Goal: Task Accomplishment & Management: Use online tool/utility

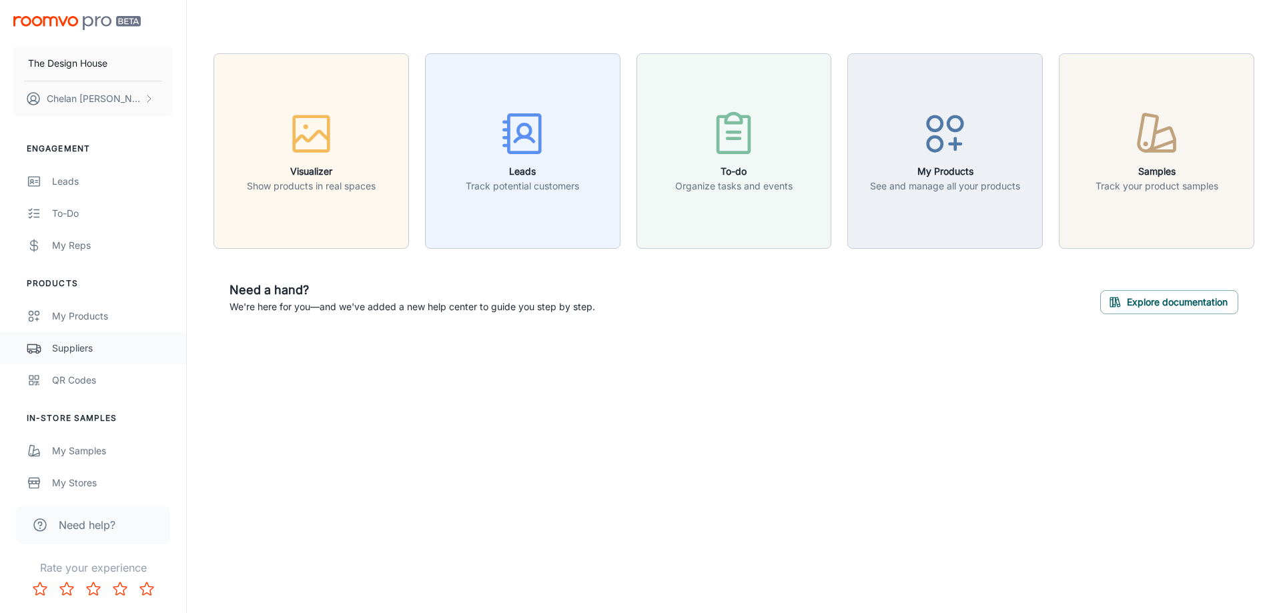
click at [99, 347] on div "Suppliers" at bounding box center [112, 348] width 121 height 15
click at [1117, 193] on button "Samples Track your product samples" at bounding box center [1157, 151] width 196 height 196
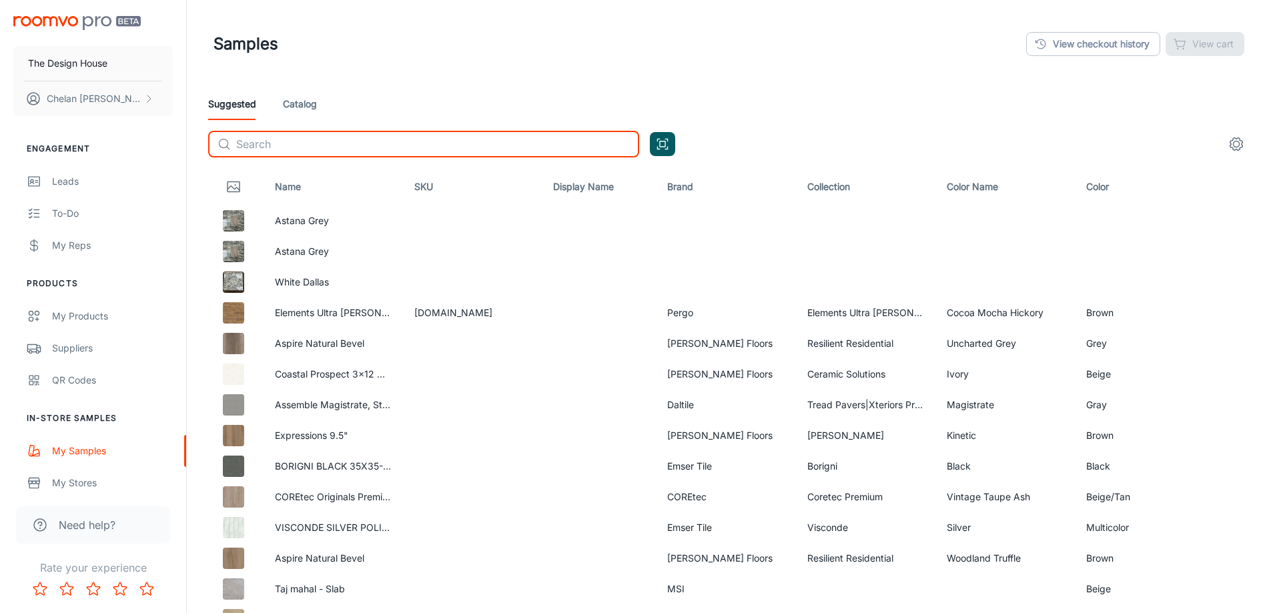
click at [426, 151] on input "text" at bounding box center [437, 144] width 403 height 27
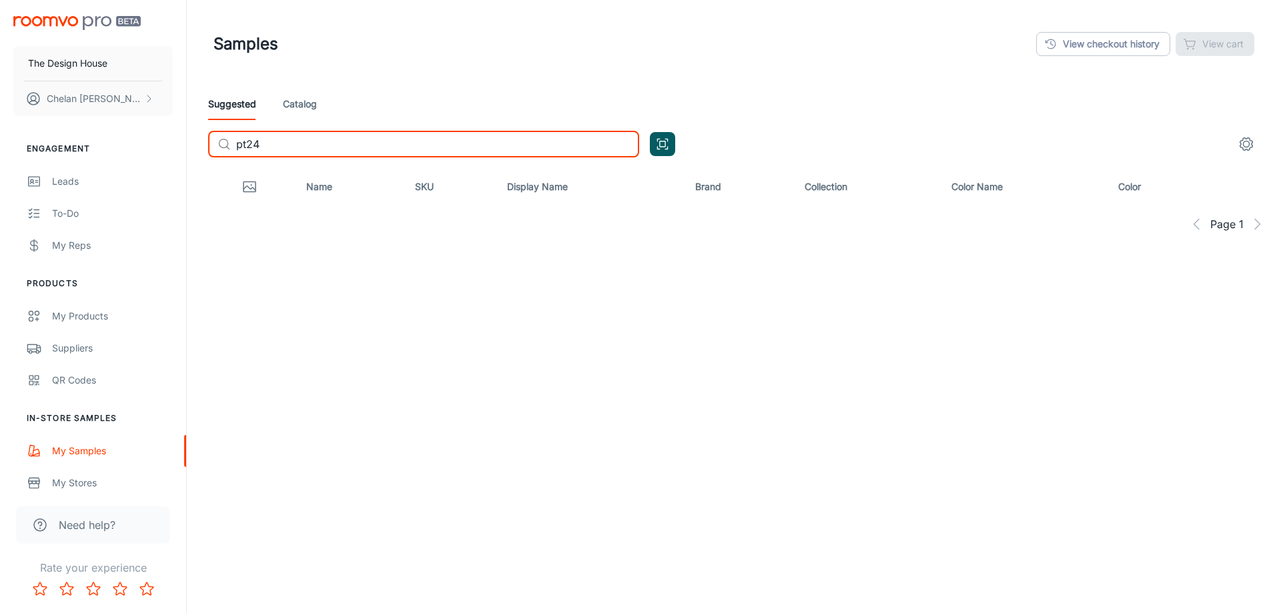
drag, startPoint x: 304, startPoint y: 142, endPoint x: 185, endPoint y: 143, distance: 118.8
click at [186, 143] on div "The Design House [PERSON_NAME] Engagement Leads To-do My Reps Products My Produ…" at bounding box center [640, 185] width 1281 height 370
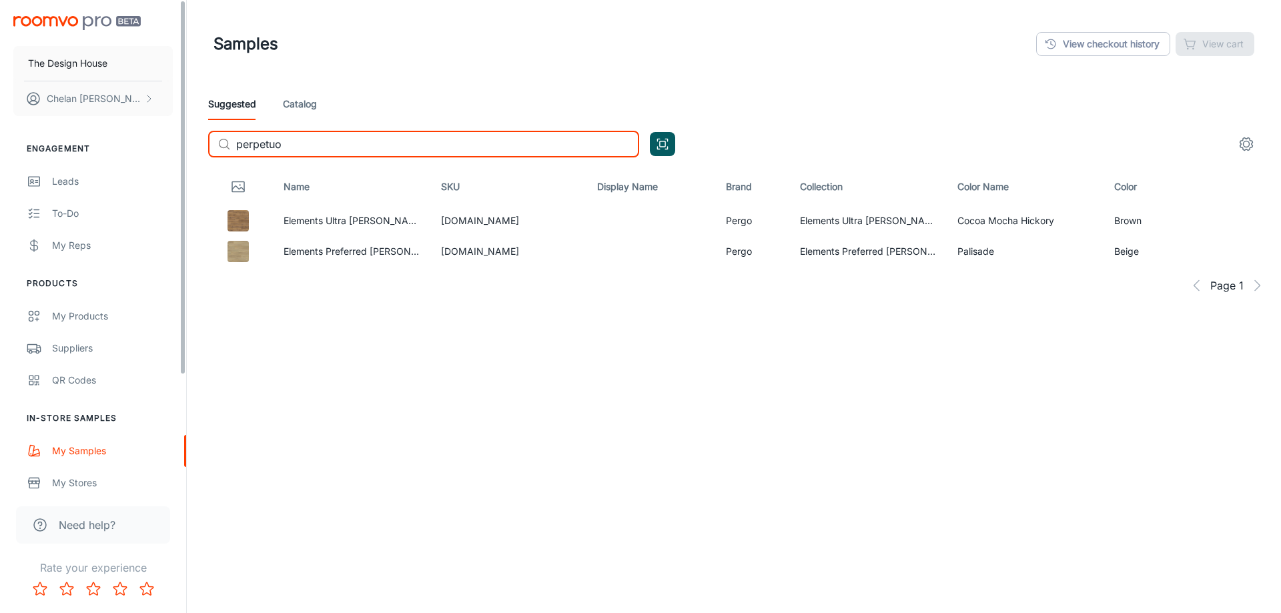
type input "perpetuo"
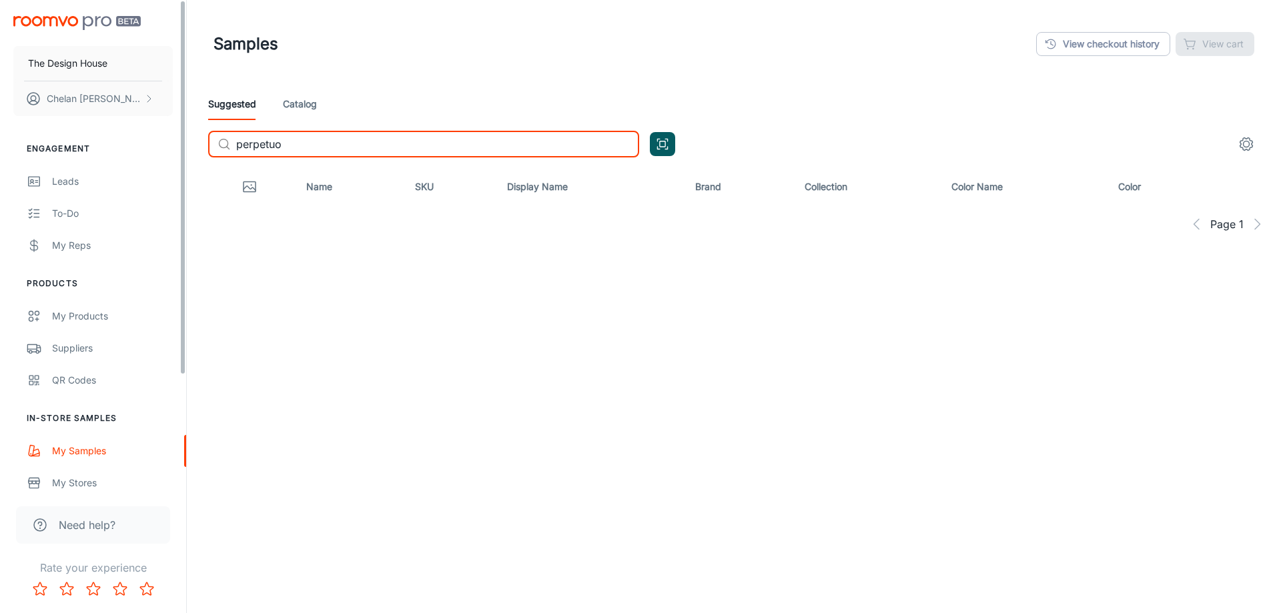
drag, startPoint x: 294, startPoint y: 142, endPoint x: 206, endPoint y: 147, distance: 87.6
click at [206, 147] on div "Suggested Catalog ​ perpetuo ​" at bounding box center [734, 128] width 1073 height 80
